Goal: Information Seeking & Learning: Learn about a topic

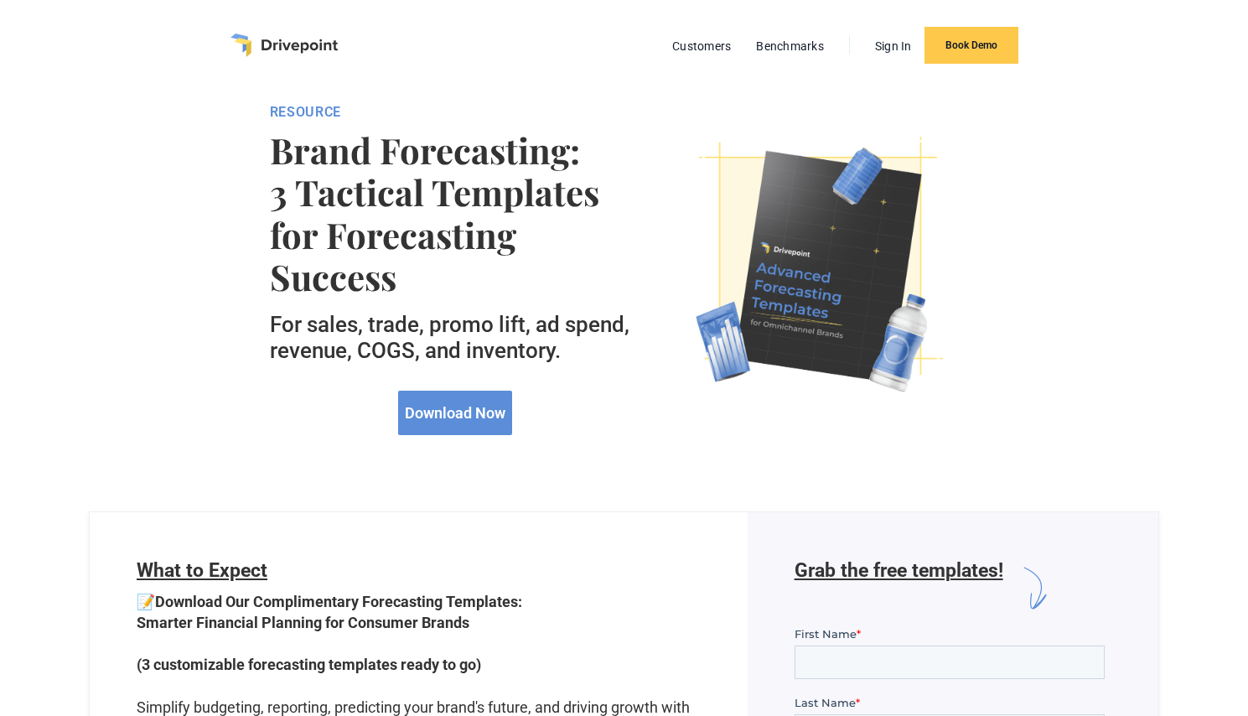
click at [279, 37] on img "home" at bounding box center [283, 45] width 107 height 23
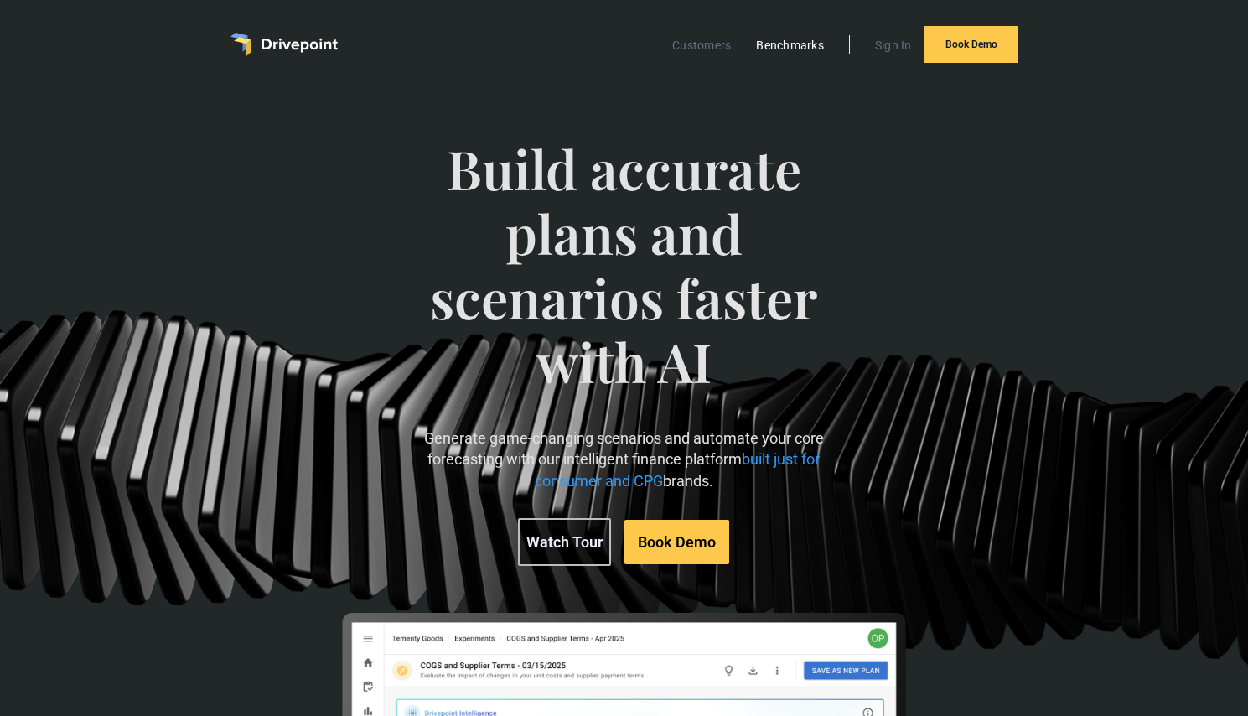
click at [788, 41] on link "Benchmarks" at bounding box center [789, 45] width 85 height 22
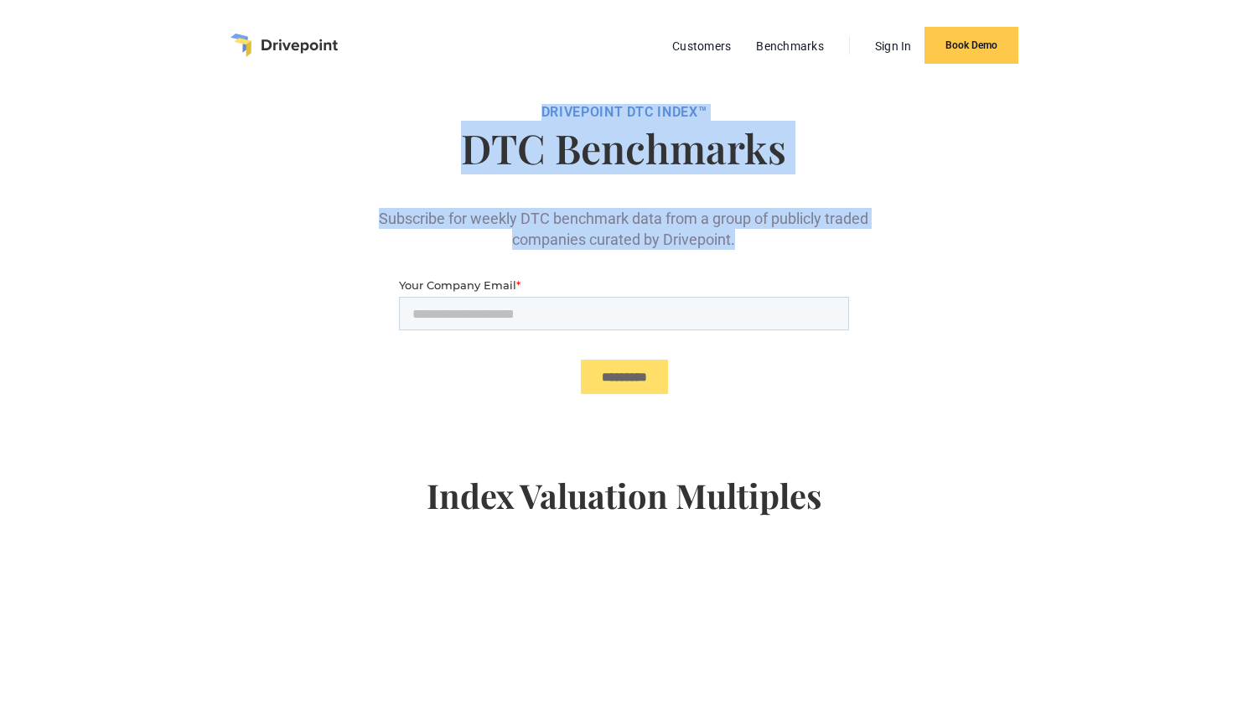
drag, startPoint x: 530, startPoint y: 103, endPoint x: 812, endPoint y: 231, distance: 309.4
click at [812, 231] on div "DRIVEPOiNT DTC Index™ DTC Benchmarks Subscribe for weekly DTC benchmark data fr…" at bounding box center [624, 662] width 708 height 1143
click at [823, 241] on div "Subscribe for weekly DTC benchmark data from a group of publicly traded compani…" at bounding box center [623, 215] width 503 height 69
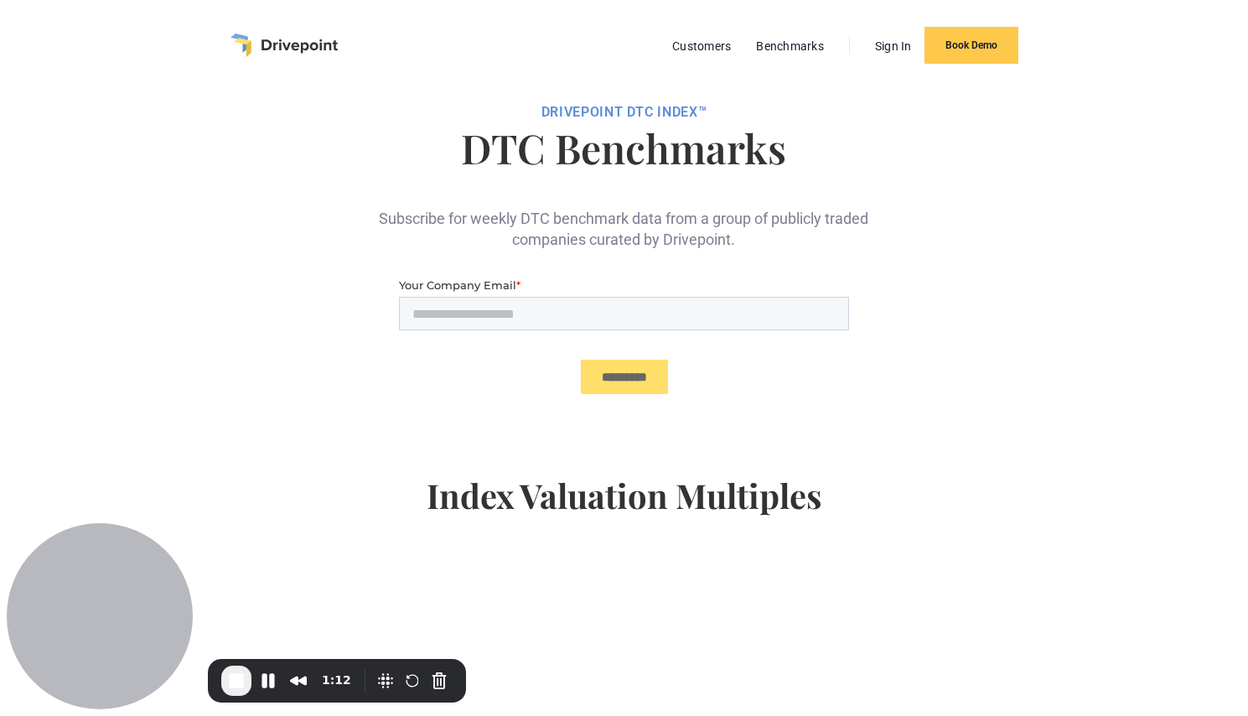
click at [266, 39] on img "home" at bounding box center [283, 45] width 107 height 23
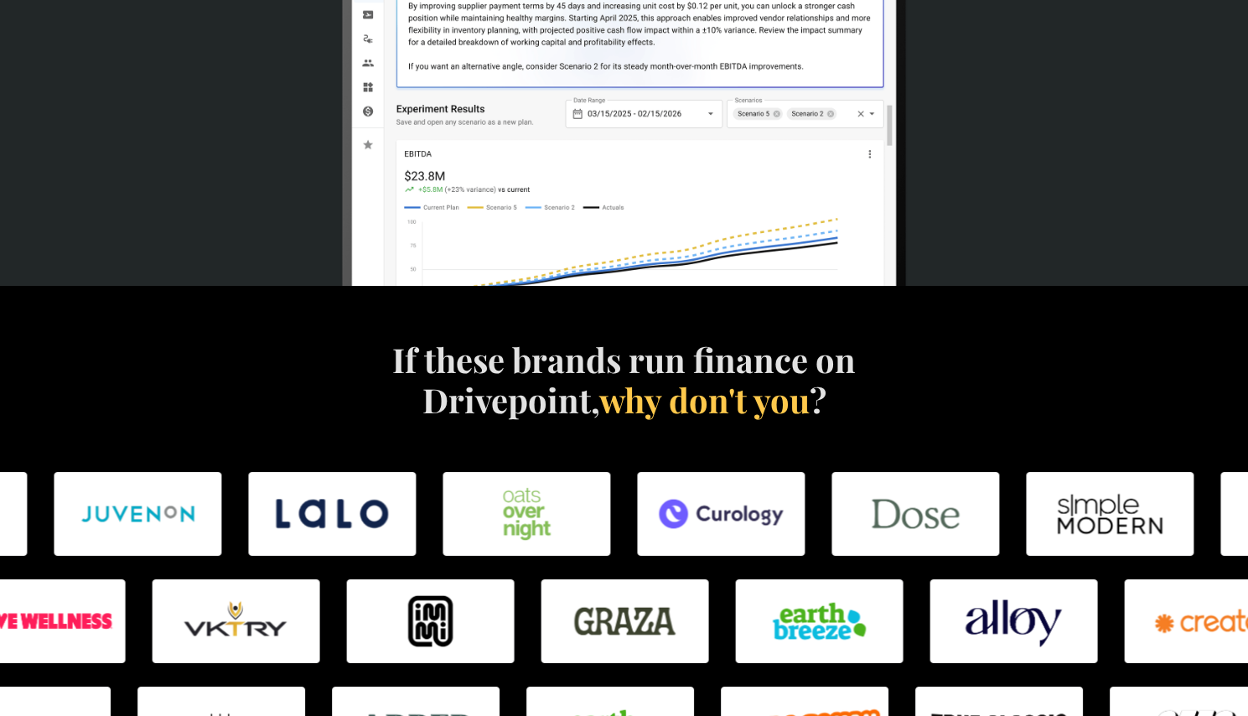
scroll to position [784, 0]
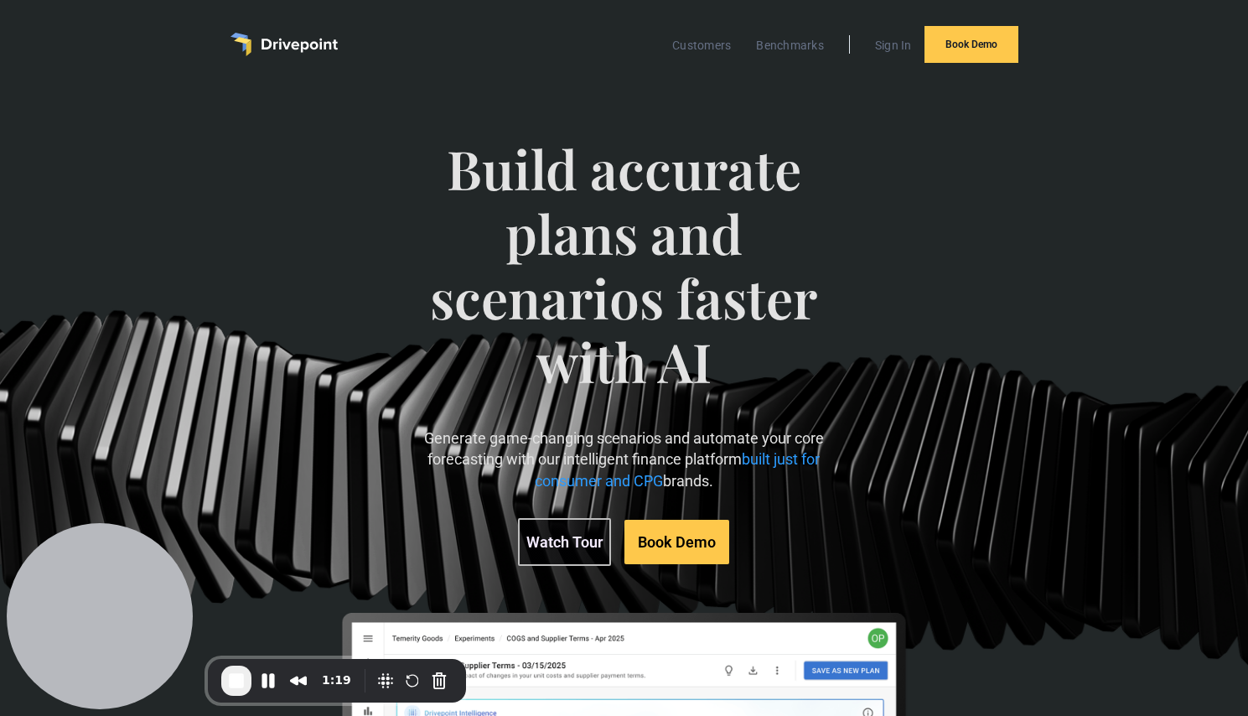
click at [577, 536] on link "Watch Tour" at bounding box center [564, 542] width 93 height 48
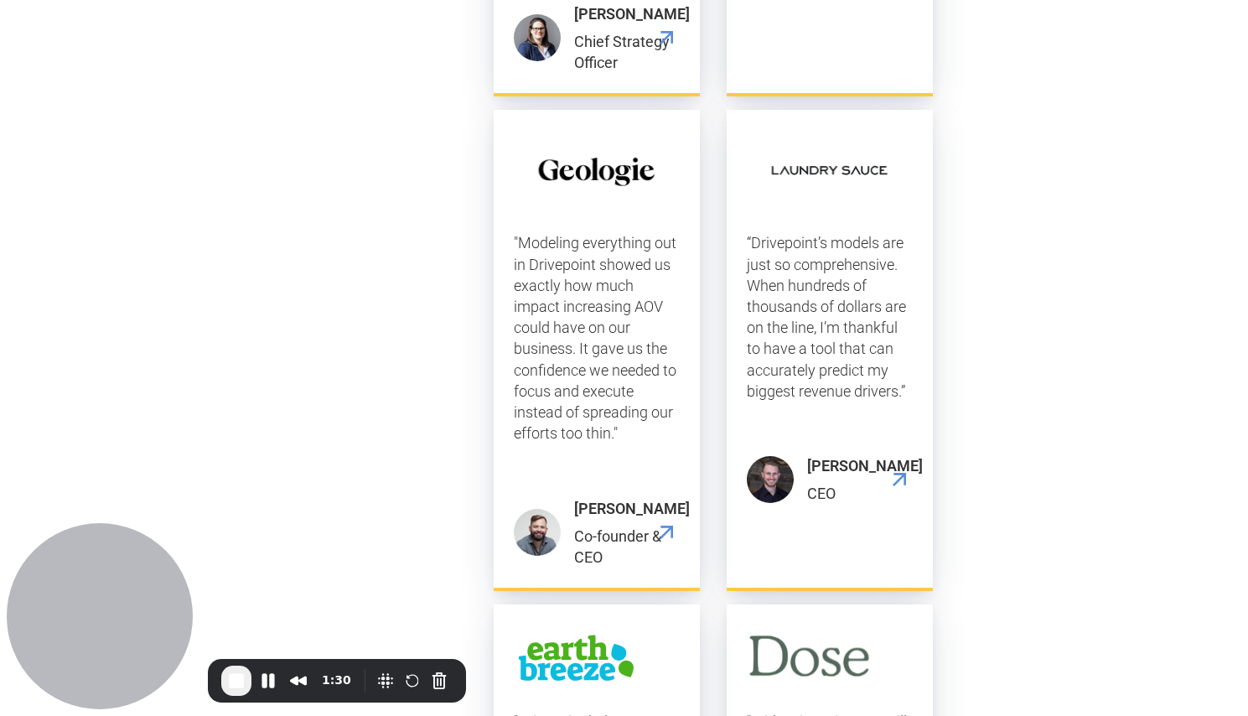
scroll to position [5229, 0]
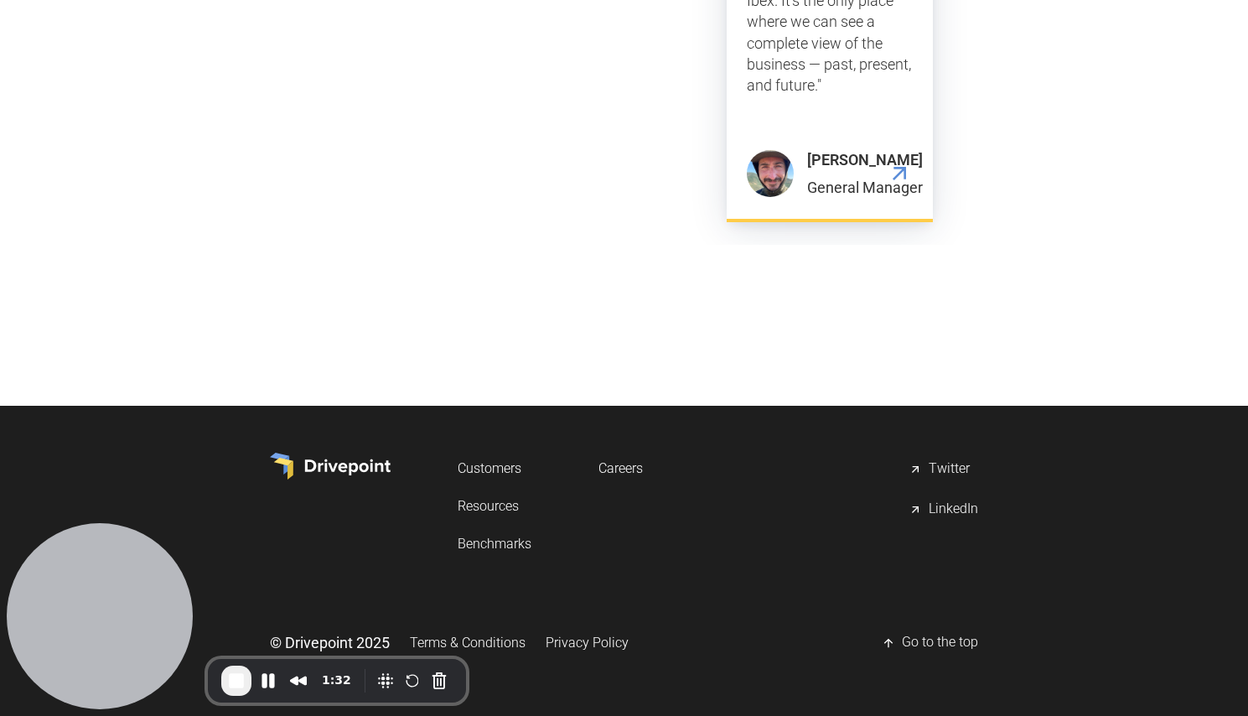
click at [489, 504] on link "Resources" at bounding box center [495, 505] width 74 height 31
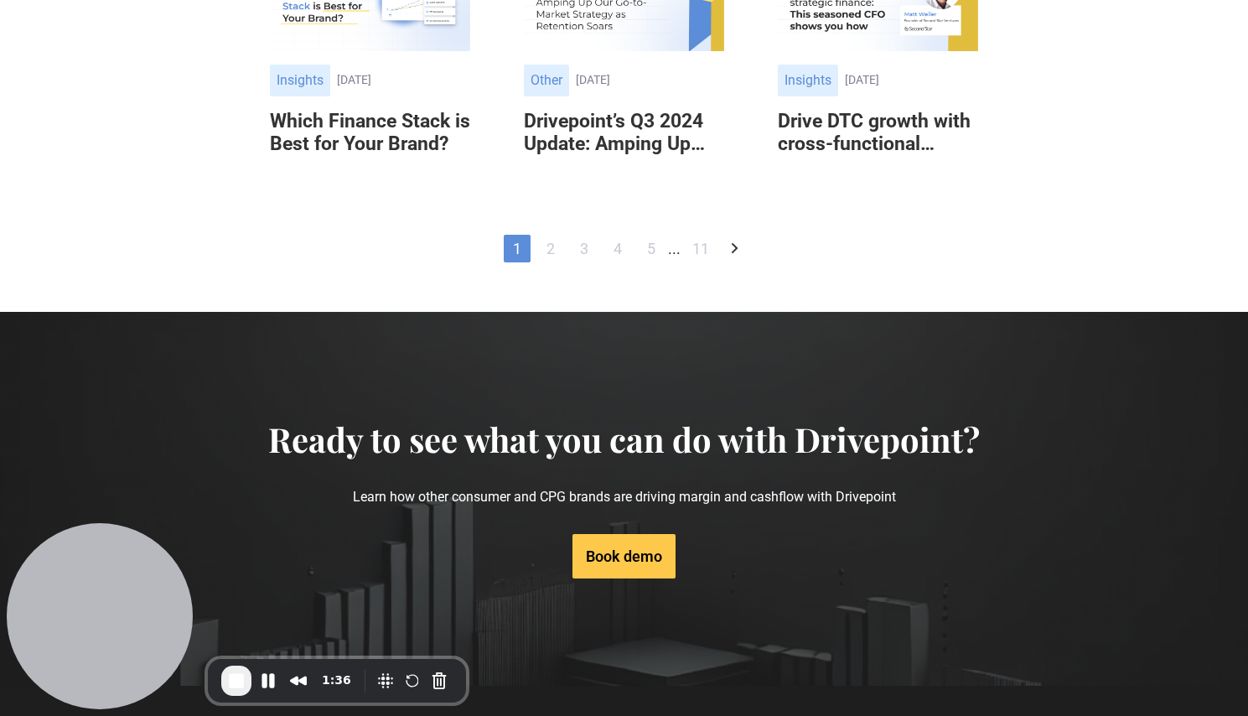
click at [647, 255] on link "5" at bounding box center [651, 249] width 27 height 28
